Goal: Information Seeking & Learning: Check status

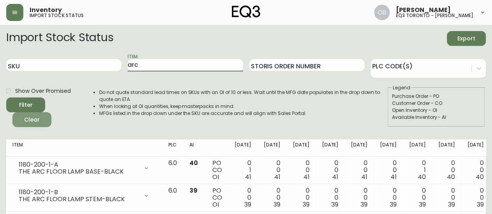
click at [27, 116] on span "Clear" at bounding box center [32, 120] width 26 height 10
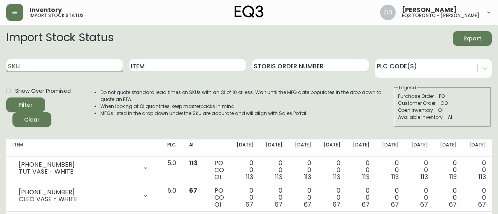
click at [55, 64] on input "SKU" at bounding box center [64, 65] width 117 height 12
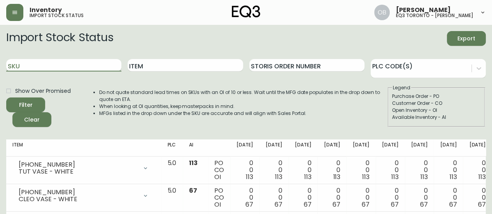
paste input "7130-629-16-A"
click at [6, 98] on button "Filter" at bounding box center [25, 105] width 39 height 15
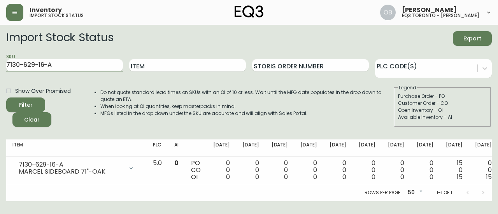
click at [54, 58] on div "SKU 7130-629-16-A" at bounding box center [64, 65] width 117 height 25
click at [54, 60] on input "7130-629-16-A" at bounding box center [64, 65] width 117 height 12
paste input "B"
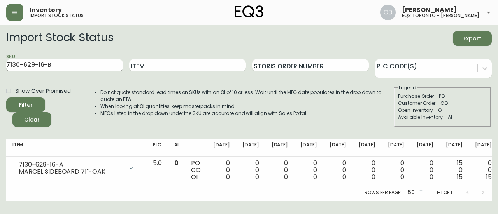
click at [6, 98] on button "Filter" at bounding box center [25, 105] width 39 height 15
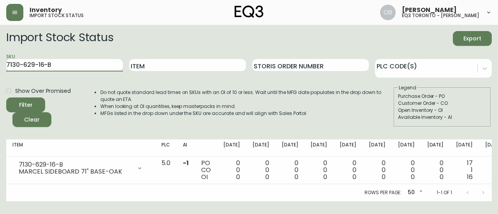
click at [298, 114] on li "MFGs listed in the drop down under the SKU are accurate and will align with Sal…" at bounding box center [246, 113] width 292 height 7
type input "7130-629-16-A"
click at [278, 112] on li "MFGs listed in the drop down under the SKU are accurate and will align with Sal…" at bounding box center [246, 113] width 292 height 7
click at [304, 114] on li "MFGs listed in the drop down under the SKU are accurate and will align with Sal…" at bounding box center [246, 113] width 292 height 7
click at [244, 113] on li "MFGs listed in the drop down under the SKU are accurate and will align with Sal…" at bounding box center [246, 113] width 292 height 7
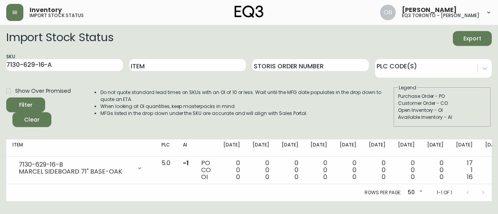
click at [327, 126] on div "Do not quote standard lead times on SKUs with an OI of 10 or less. Wait until t…" at bounding box center [239, 105] width 308 height 43
click at [332, 117] on div "Do not quote standard lead times on SKUs with an OI of 10 or less. Wait until t…" at bounding box center [239, 105] width 308 height 43
drag, startPoint x: 36, startPoint y: 117, endPoint x: 82, endPoint y: 94, distance: 51.6
click at [36, 117] on span "Clear" at bounding box center [32, 120] width 26 height 10
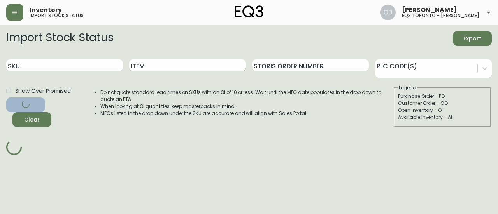
click at [171, 63] on input "Item" at bounding box center [187, 65] width 117 height 12
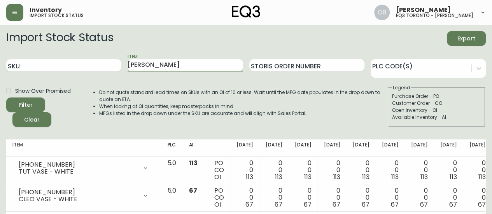
type input "[PERSON_NAME]"
click at [6, 98] on button "Filter" at bounding box center [25, 105] width 39 height 15
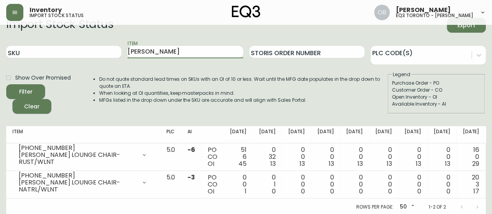
scroll to position [20, 0]
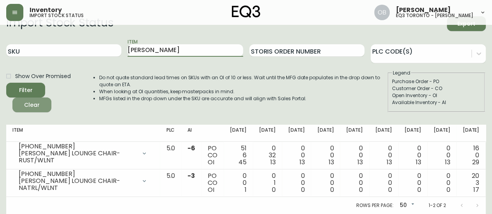
click at [35, 100] on span "Clear" at bounding box center [32, 105] width 26 height 10
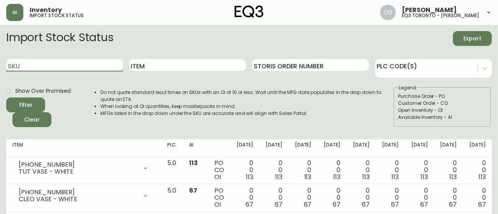
drag, startPoint x: 46, startPoint y: 67, endPoint x: 42, endPoint y: 70, distance: 5.3
click at [46, 67] on input "SKU" at bounding box center [64, 65] width 117 height 12
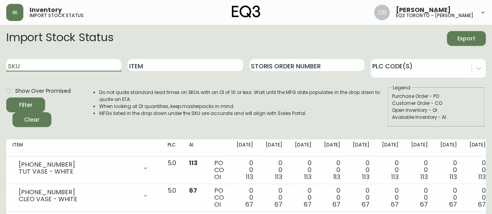
paste input "[PHONE_NUMBER]"
click at [6, 98] on button "Filter" at bounding box center [25, 105] width 39 height 15
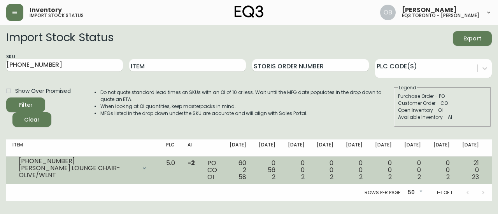
click at [229, 162] on div "60 2 58" at bounding box center [237, 170] width 17 height 21
drag, startPoint x: 244, startPoint y: 170, endPoint x: 256, endPoint y: 173, distance: 11.9
click at [256, 173] on td "0 56 2" at bounding box center [266, 171] width 29 height 28
click at [259, 170] on div "0 56 2" at bounding box center [267, 170] width 17 height 21
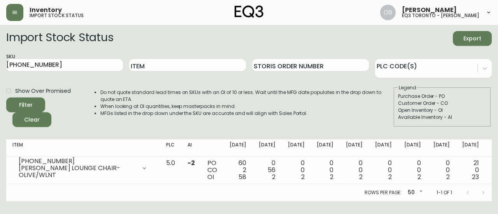
click at [262, 126] on div "Do not quote standard lead times on SKUs with an OI of 10 or less. Wait until t…" at bounding box center [239, 105] width 308 height 43
click at [68, 59] on input "[PHONE_NUMBER]" at bounding box center [64, 65] width 117 height 12
paste input "1220-105-"
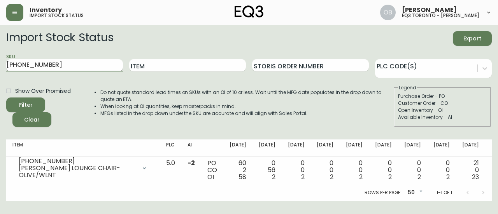
type input "[PHONE_NUMBER]"
click at [6, 98] on button "Filter" at bounding box center [25, 105] width 39 height 15
